Goal: Navigation & Orientation: Find specific page/section

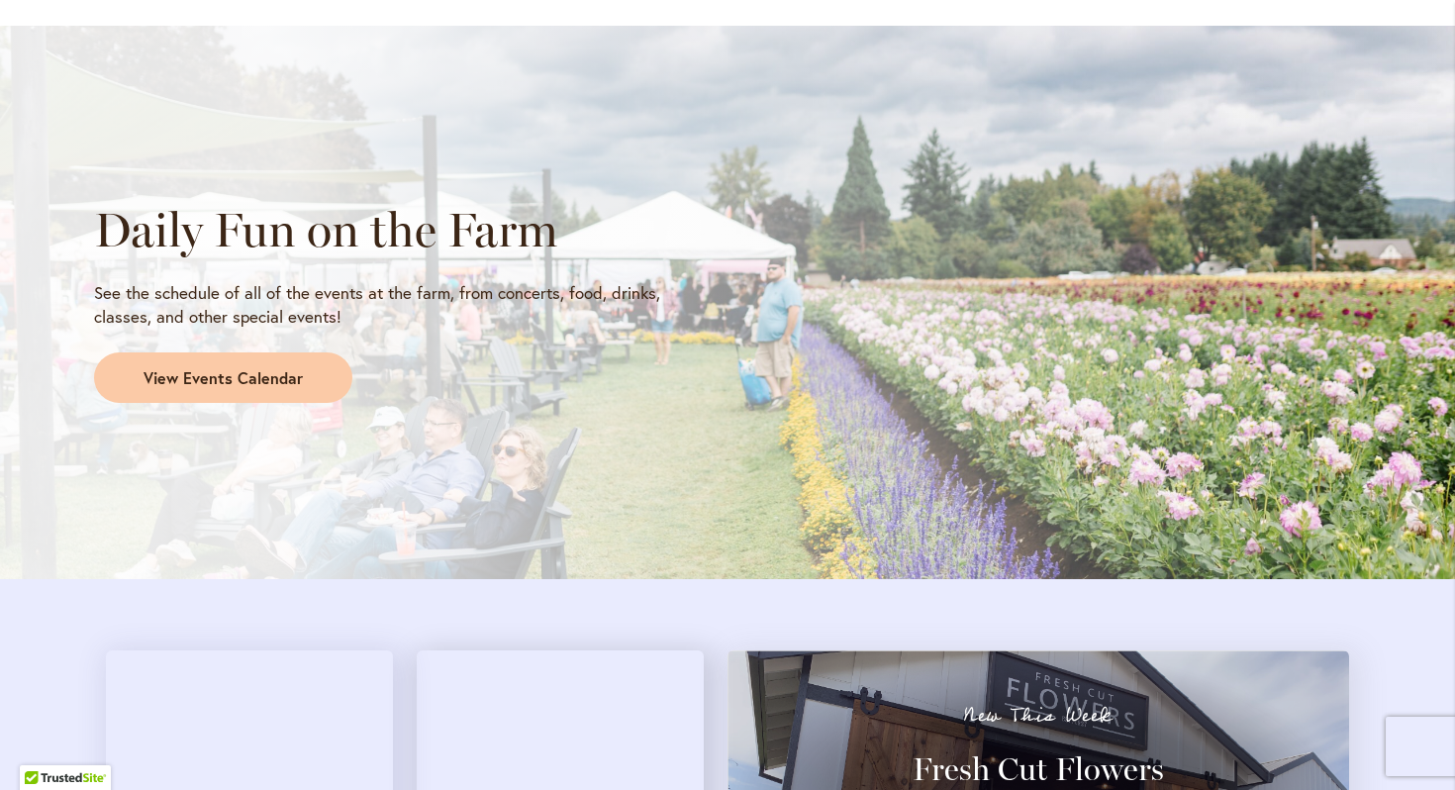
scroll to position [1619, 0]
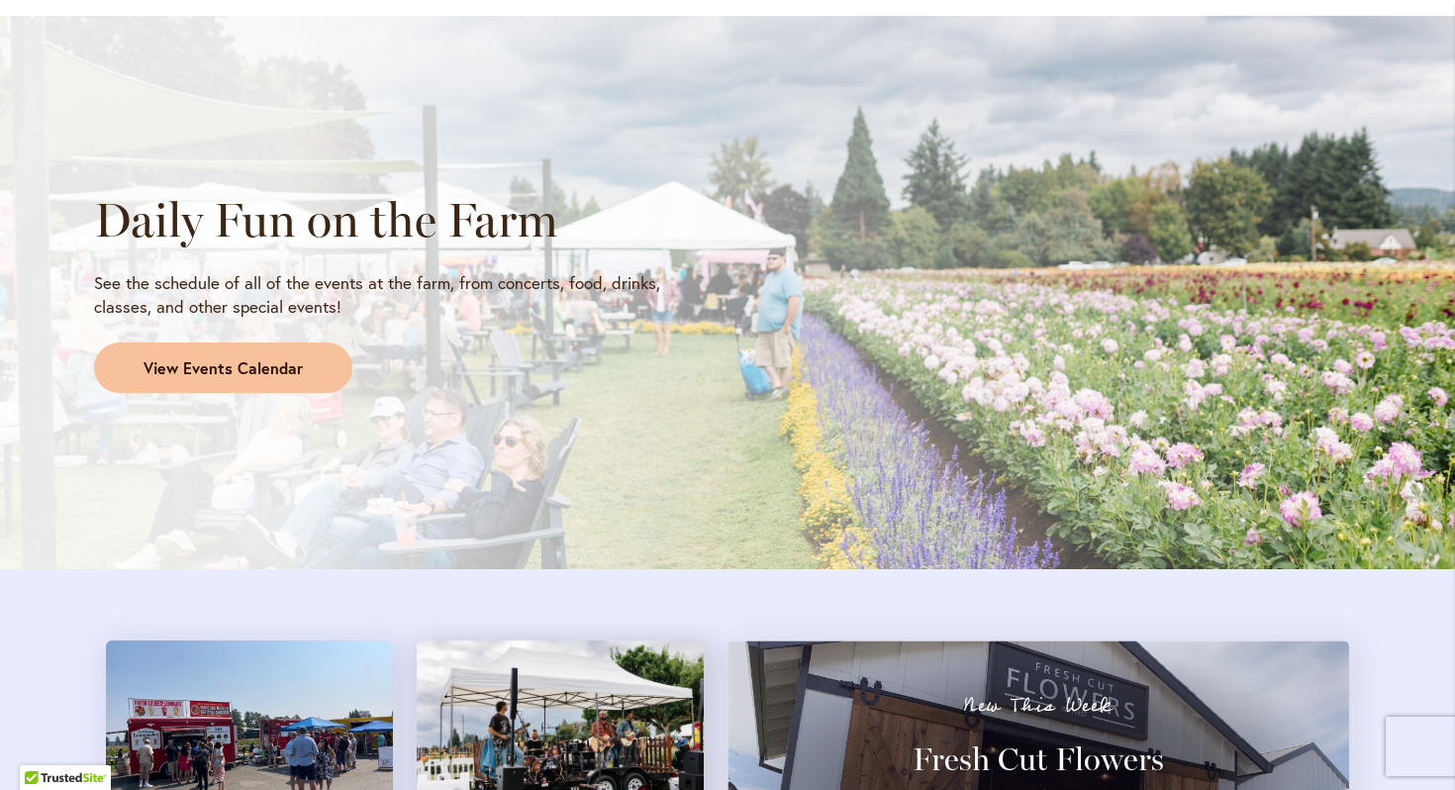
type input "**********"
click at [257, 369] on span "View Events Calendar" at bounding box center [222, 368] width 159 height 23
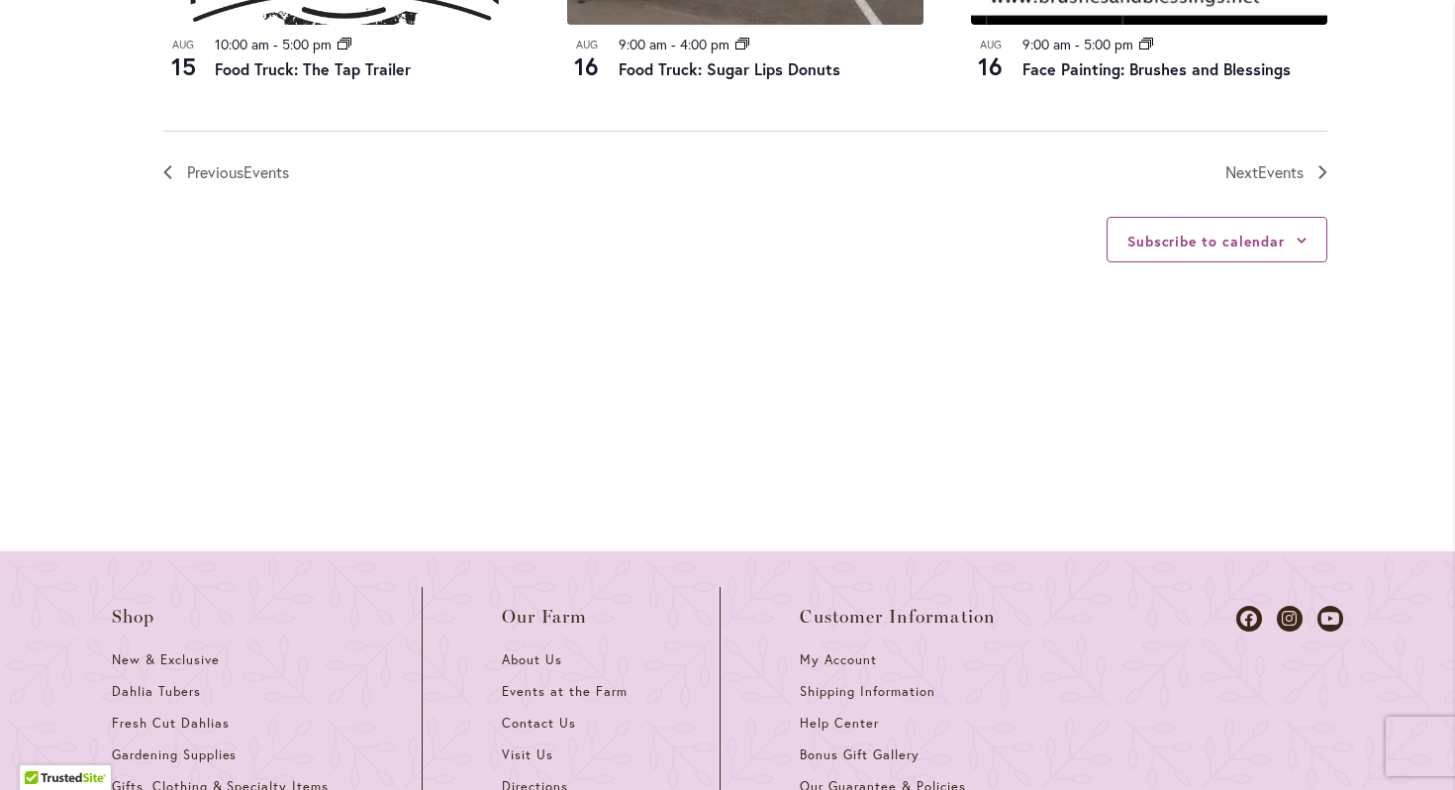
scroll to position [2858, 0]
